Goal: Information Seeking & Learning: Learn about a topic

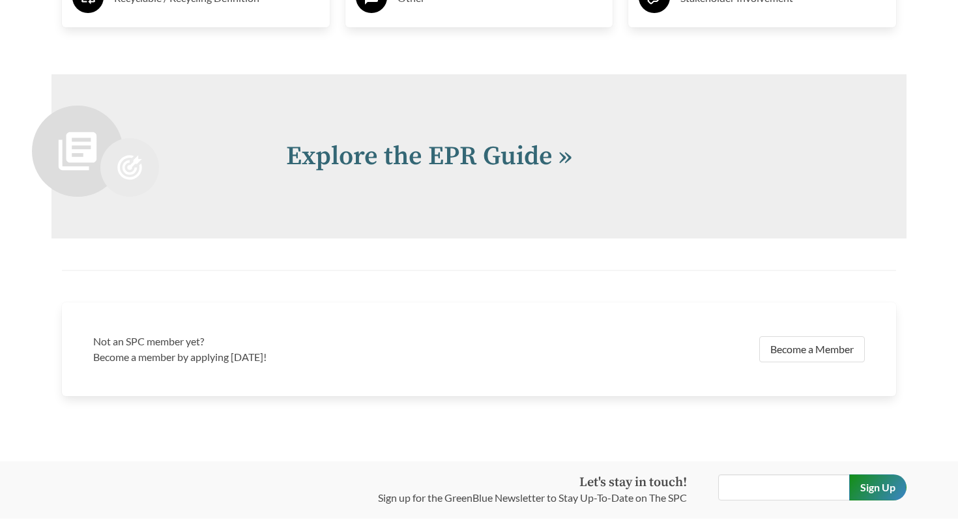
scroll to position [2744, 0]
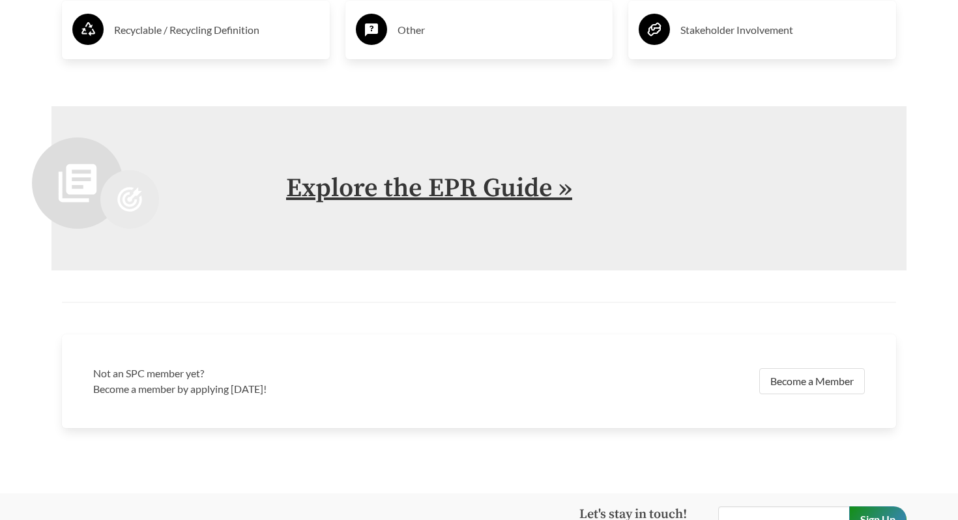
click at [392, 186] on link "Explore the EPR Guide »" at bounding box center [429, 188] width 286 height 33
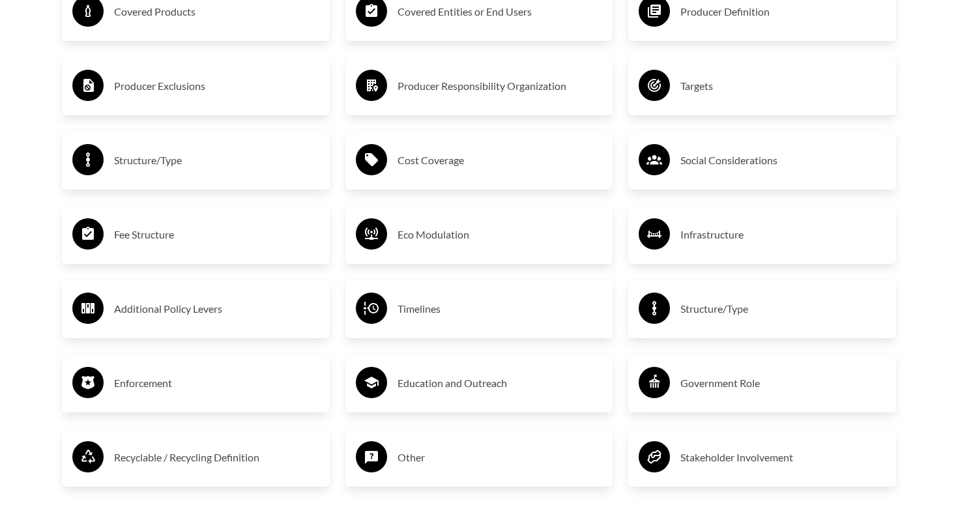
scroll to position [2313, 0]
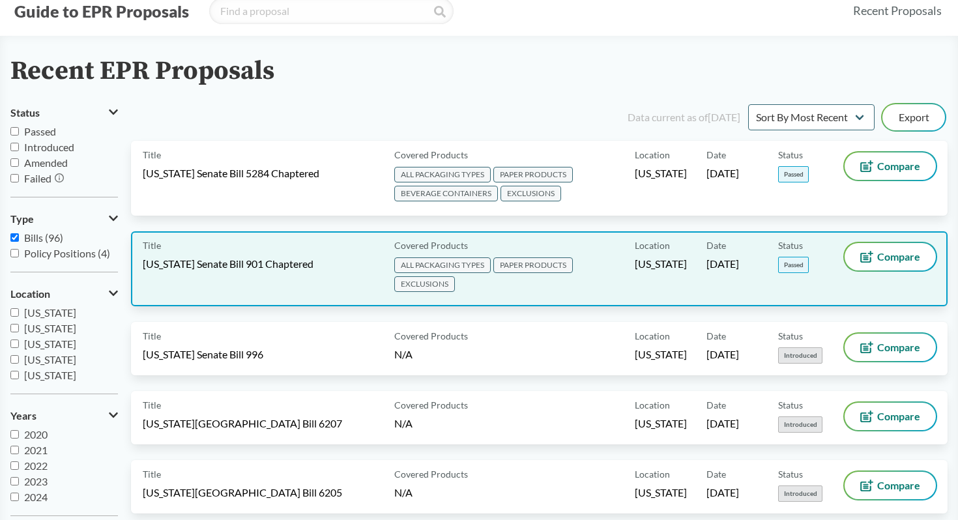
scroll to position [54, 0]
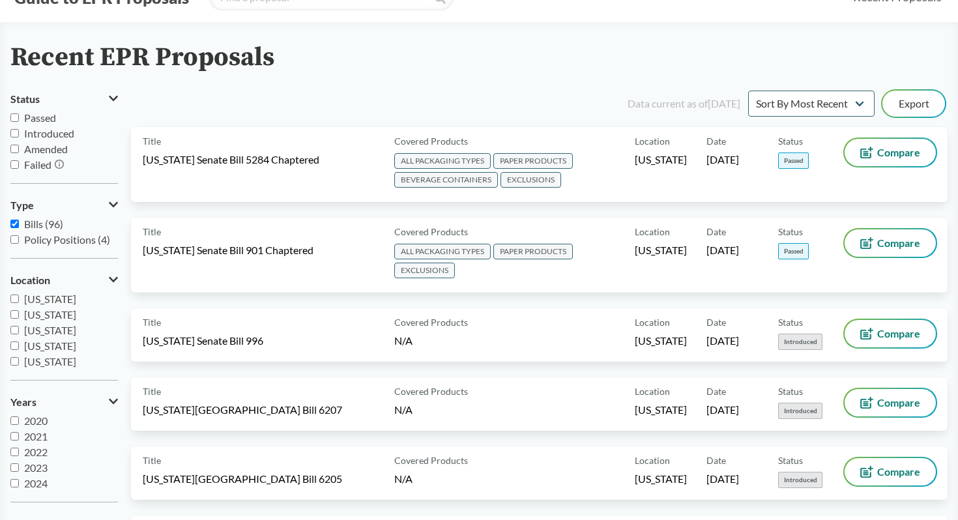
click at [43, 118] on span "Passed" at bounding box center [40, 117] width 32 height 12
click at [19, 118] on input "Passed" at bounding box center [14, 117] width 8 height 8
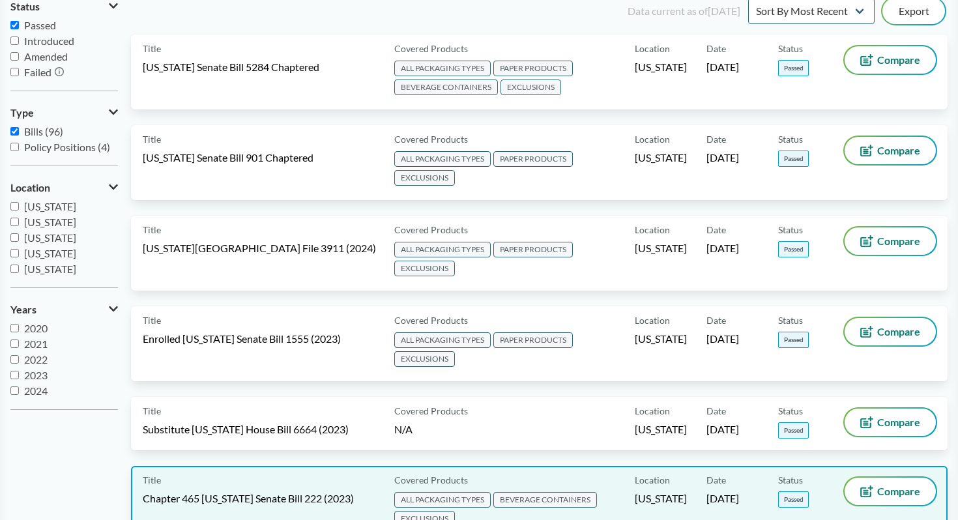
scroll to position [38, 0]
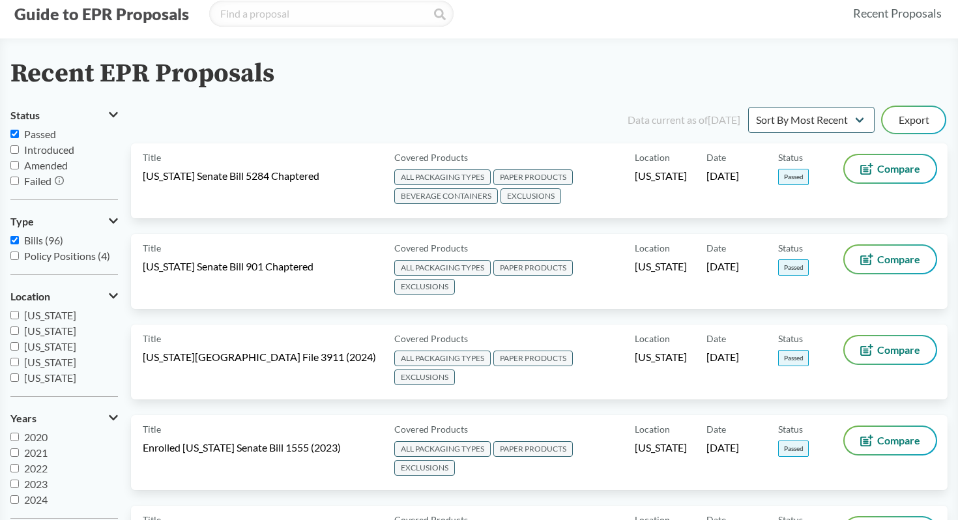
click at [800, 134] on div "Data current as of [DATE] Sort By Most Recent Sort By Status Export" at bounding box center [547, 119] width 801 height 31
click at [798, 128] on select "Sort By Most Recent Sort By Status" at bounding box center [811, 120] width 126 height 26
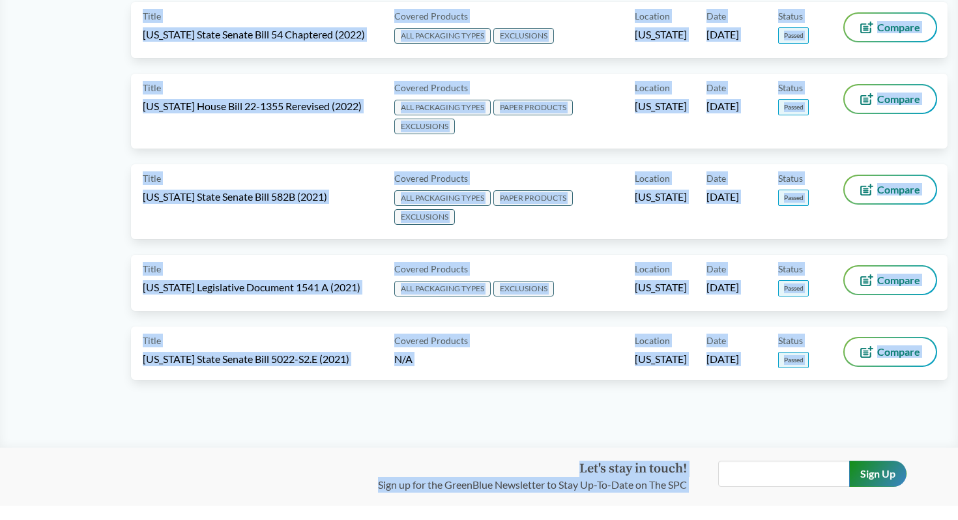
scroll to position [724, 0]
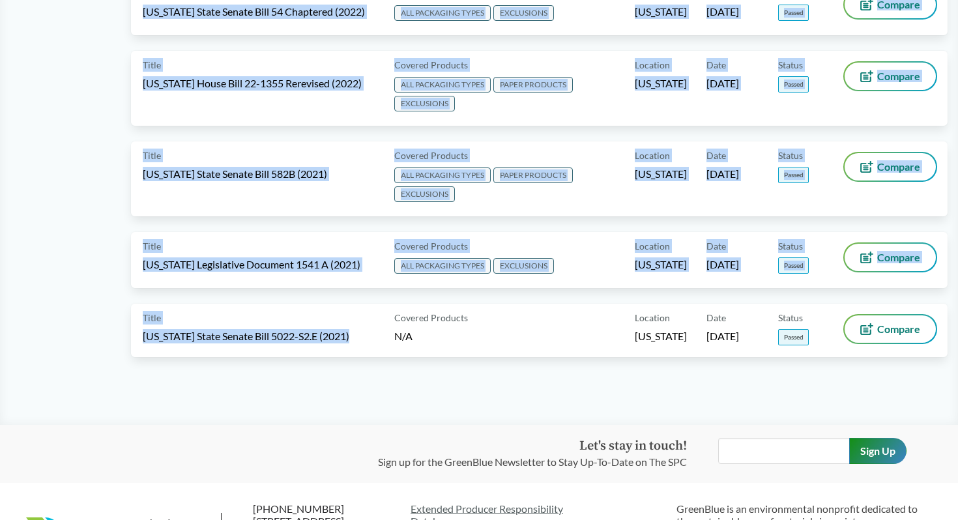
drag, startPoint x: 142, startPoint y: 37, endPoint x: 201, endPoint y: 415, distance: 382.6
copy div "Data current as of [DATE] Sort By Most Recent Sort By Status Export Title [US_S…"
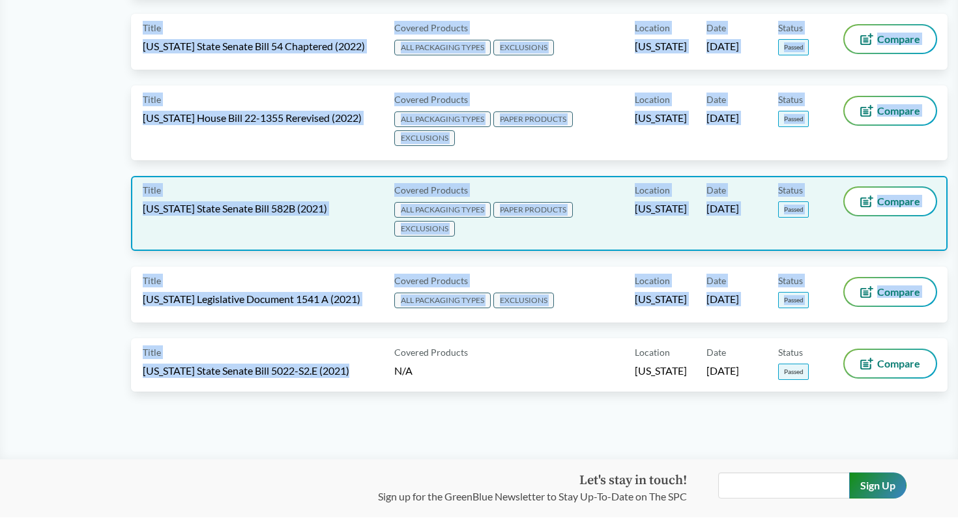
scroll to position [0, 0]
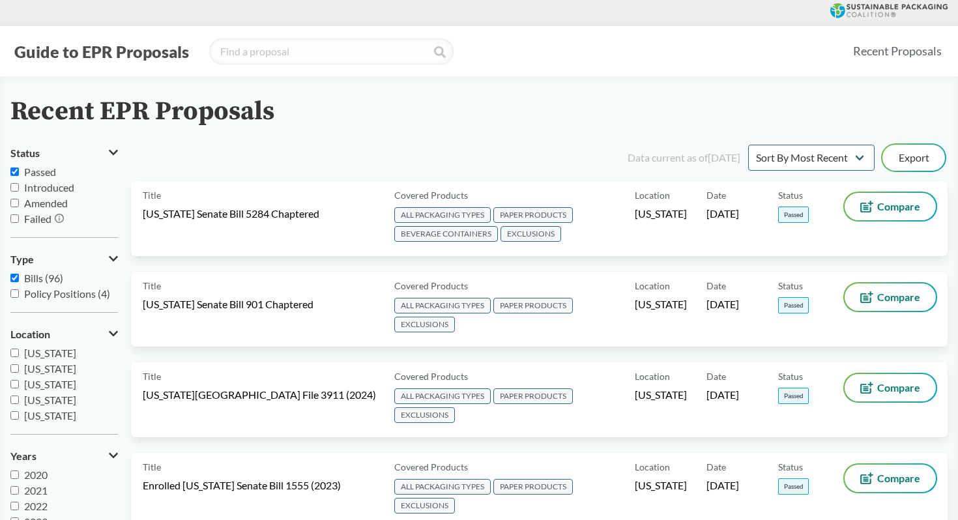
click at [36, 178] on span "Passed" at bounding box center [40, 172] width 32 height 12
click at [19, 176] on input "Passed" at bounding box center [14, 171] width 8 height 8
checkbox input "false"
click at [61, 184] on span "Introduced" at bounding box center [49, 187] width 50 height 12
click at [19, 184] on input "Introduced" at bounding box center [14, 187] width 8 height 8
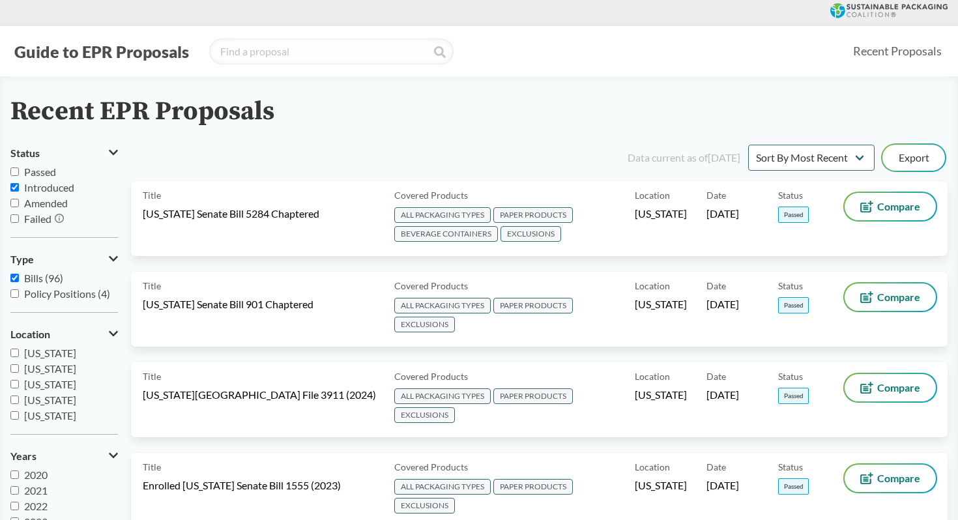
checkbox input "true"
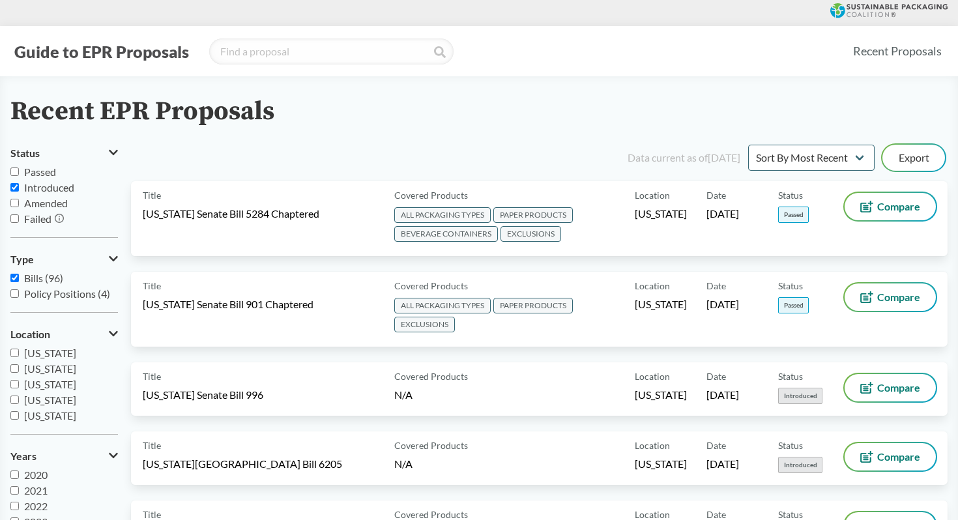
click at [31, 201] on span "Amended" at bounding box center [46, 203] width 44 height 12
click at [19, 201] on input "Amended" at bounding box center [14, 203] width 8 height 8
checkbox input "true"
click at [19, 214] on label "Failed" at bounding box center [64, 219] width 108 height 16
click at [19, 214] on input "Failed" at bounding box center [14, 218] width 8 height 8
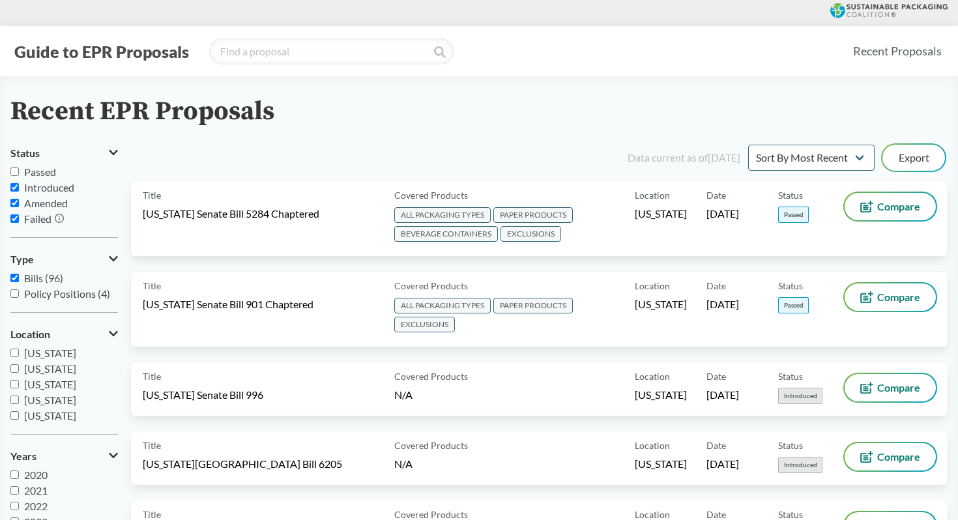
checkbox input "true"
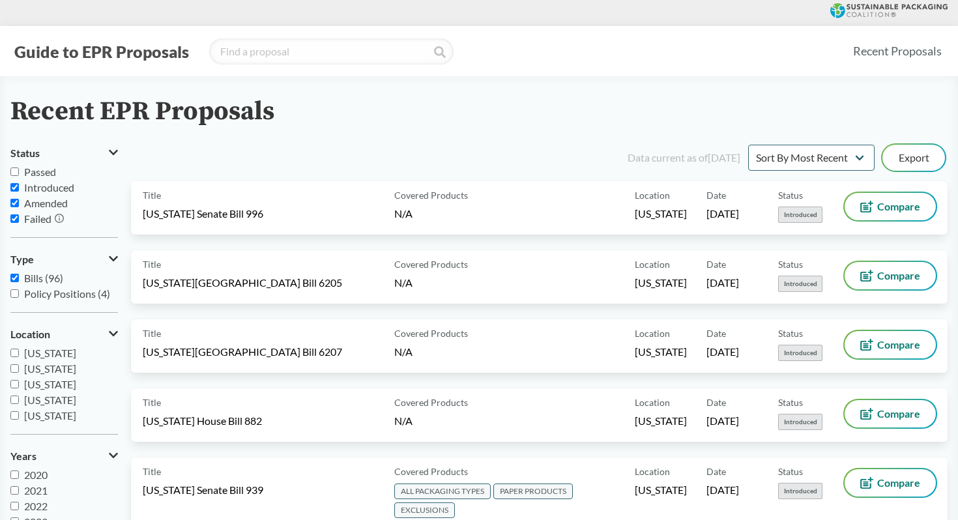
scroll to position [1, 0]
